Goal: Transaction & Acquisition: Purchase product/service

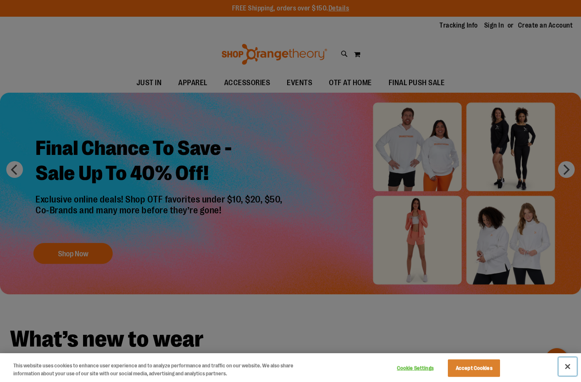
click at [566, 367] on button "Close" at bounding box center [568, 366] width 18 height 18
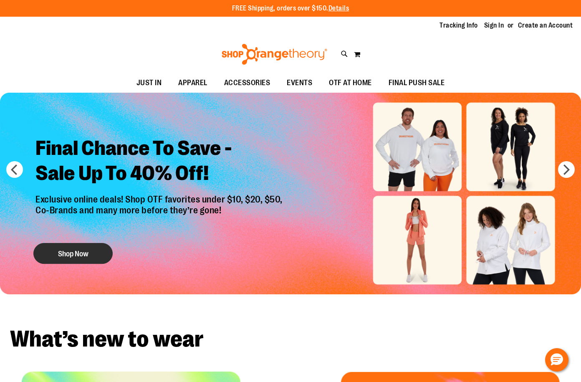
click at [91, 256] on button "Shop Now" at bounding box center [72, 253] width 79 height 21
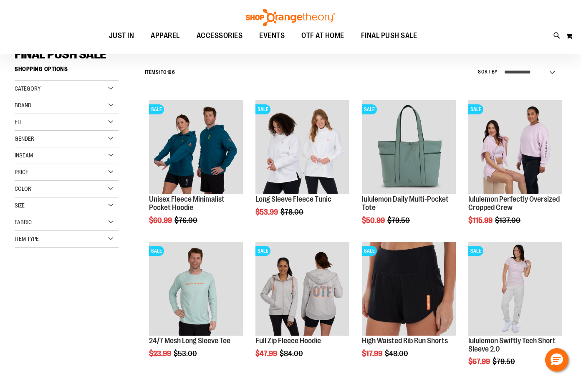
scroll to position [83, 0]
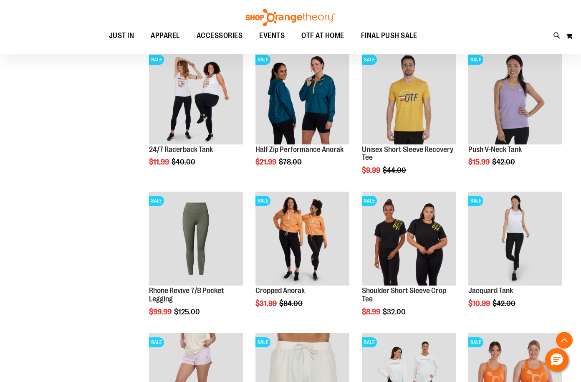
scroll to position [417, 0]
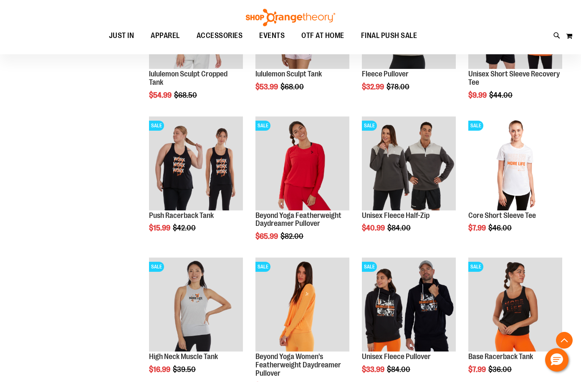
scroll to position [1169, 0]
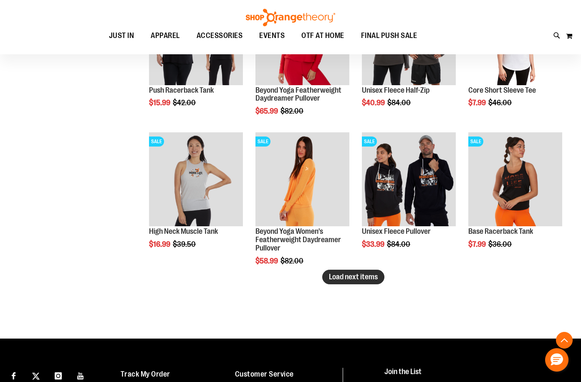
click at [376, 278] on span "Load next items" at bounding box center [353, 277] width 49 height 8
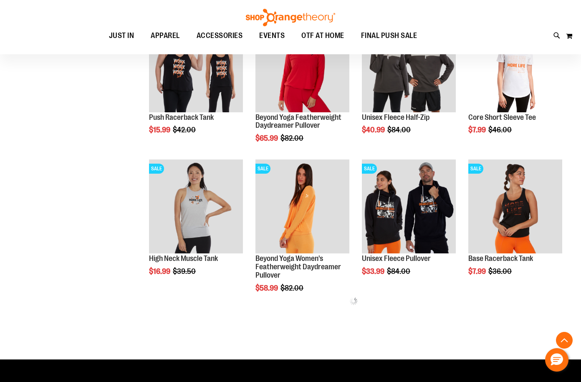
scroll to position [1127, 0]
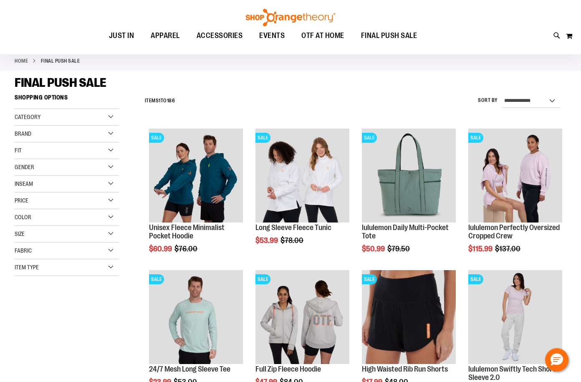
scroll to position [83, 0]
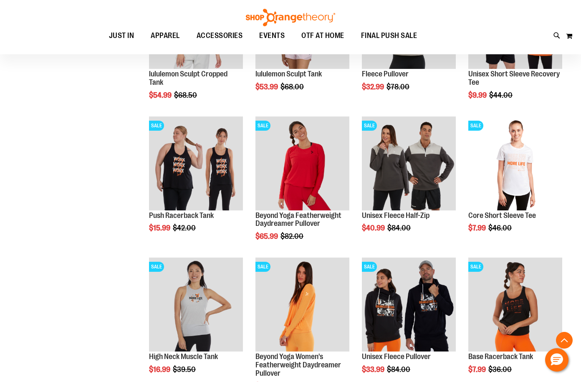
scroll to position [1127, 0]
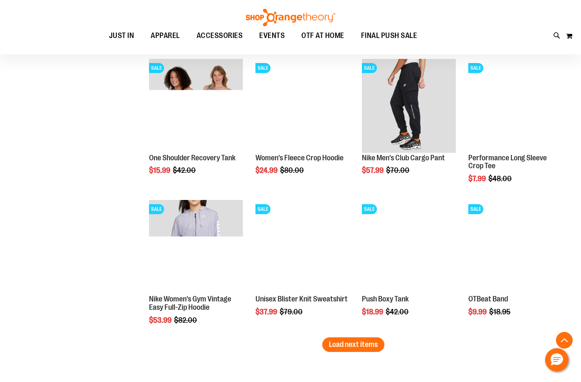
scroll to position [1545, 0]
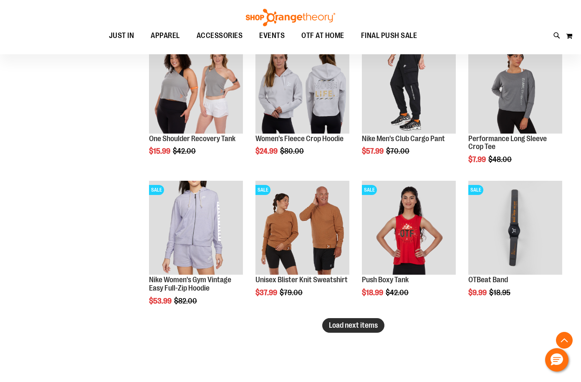
click at [343, 329] on span "Load next items" at bounding box center [353, 325] width 49 height 8
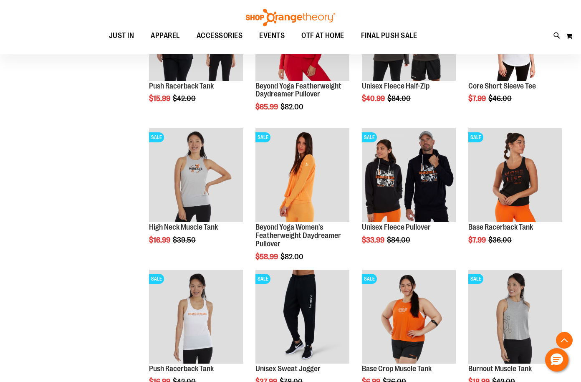
scroll to position [1169, 0]
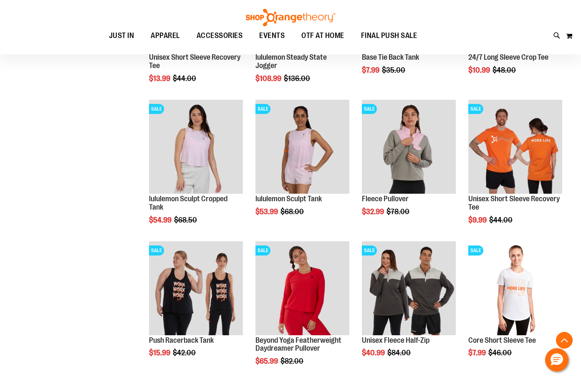
scroll to position [918, 0]
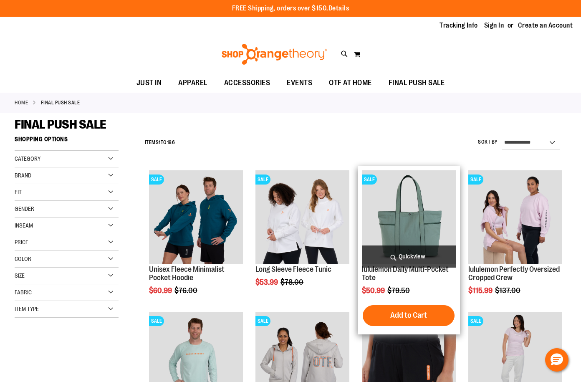
click at [433, 205] on img "product" at bounding box center [409, 217] width 94 height 94
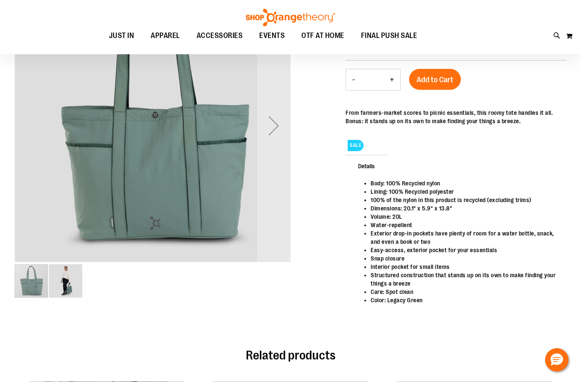
scroll to position [41, 0]
